Goal: Find specific page/section: Find specific page/section

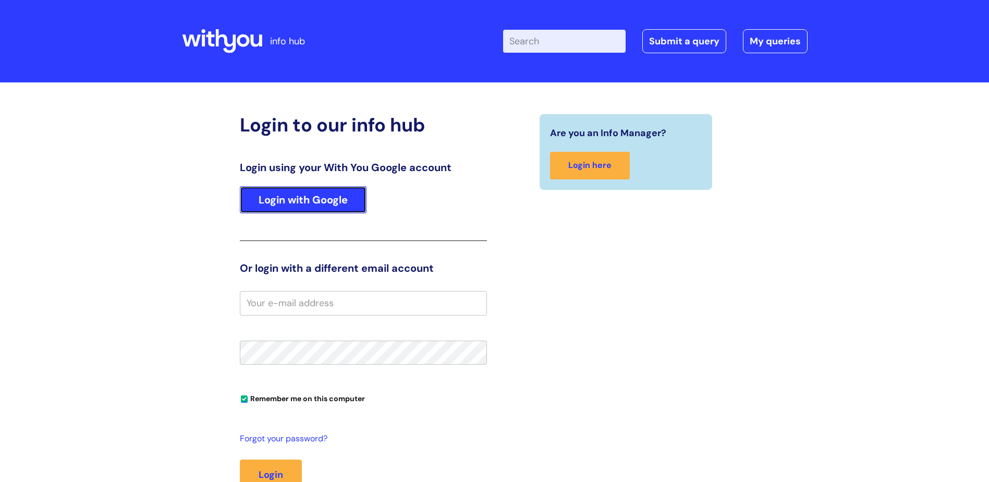
click at [333, 202] on link "Login with Google" at bounding box center [303, 199] width 127 height 27
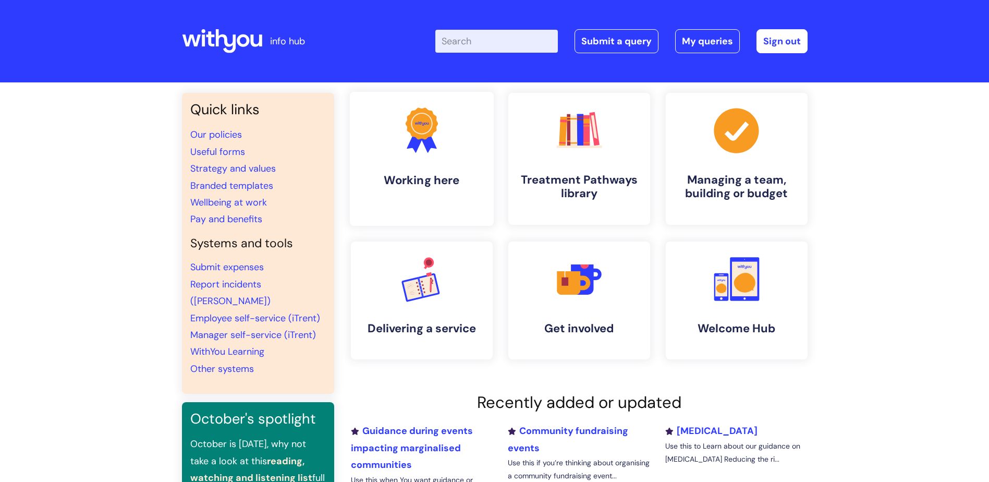
click at [417, 128] on circle at bounding box center [422, 124] width 28 height 28
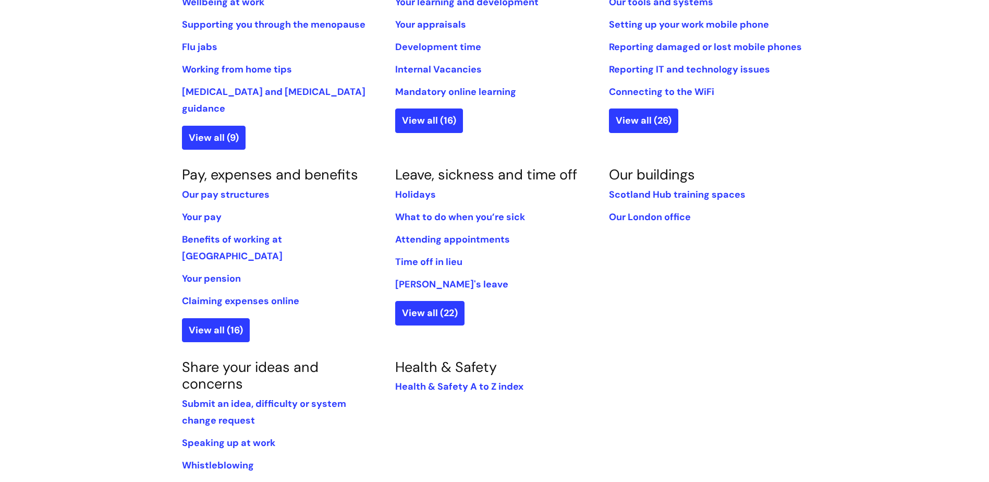
scroll to position [522, 0]
